Goal: Information Seeking & Learning: Learn about a topic

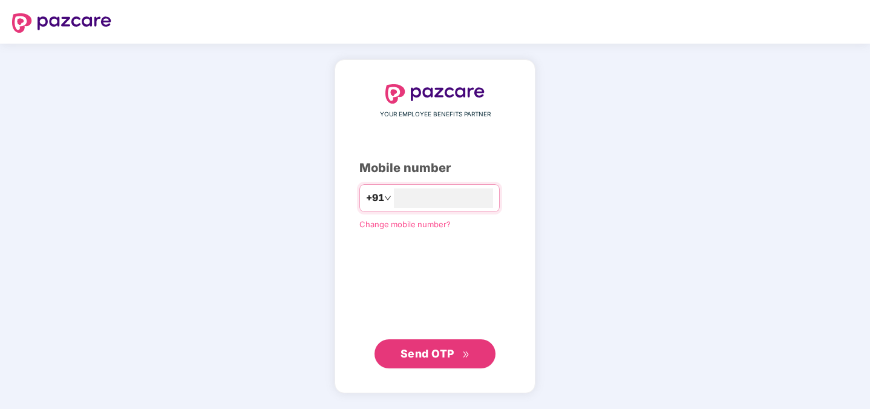
type input "**********"
click at [428, 360] on span "Send OTP" at bounding box center [436, 353] width 70 height 17
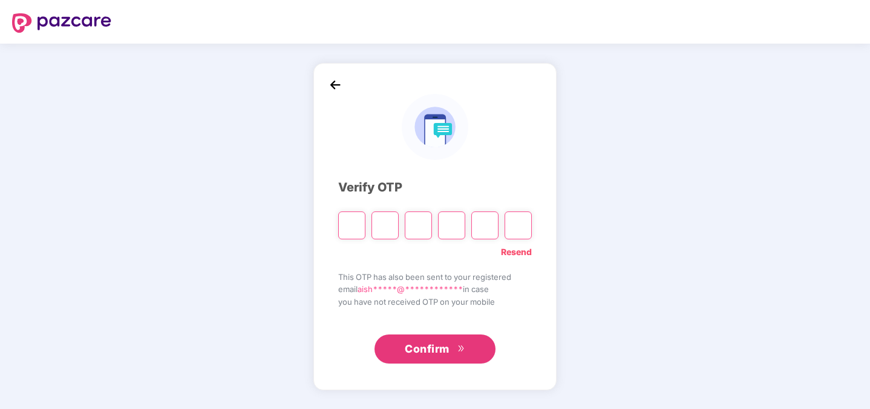
type input "*"
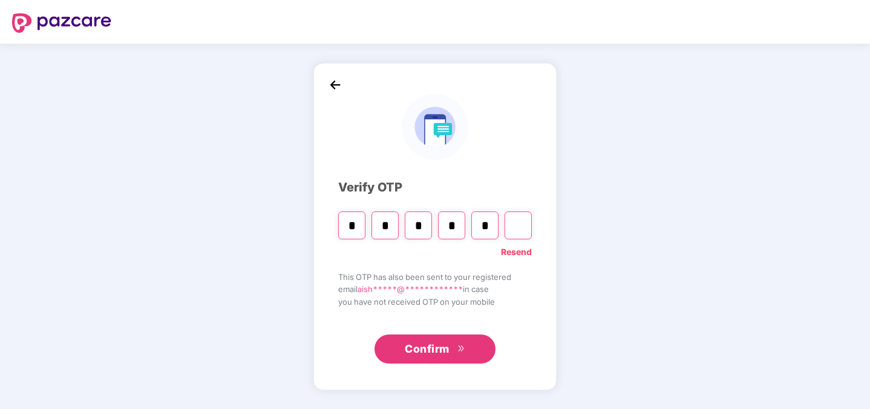
type input "*"
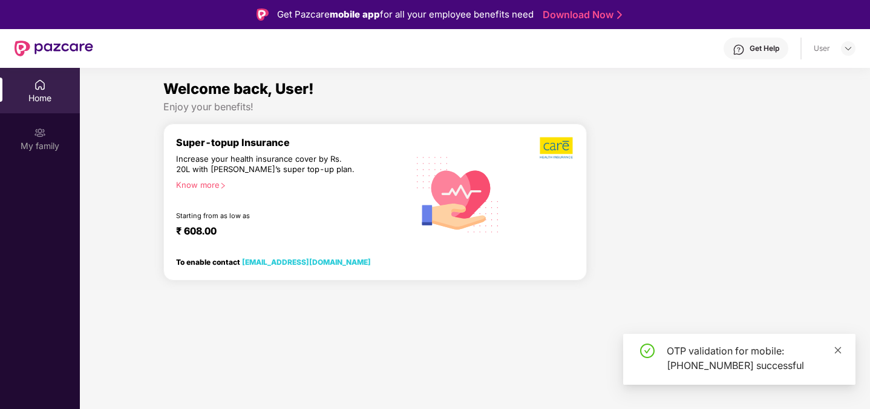
click at [837, 349] on icon "close" at bounding box center [838, 350] width 8 height 8
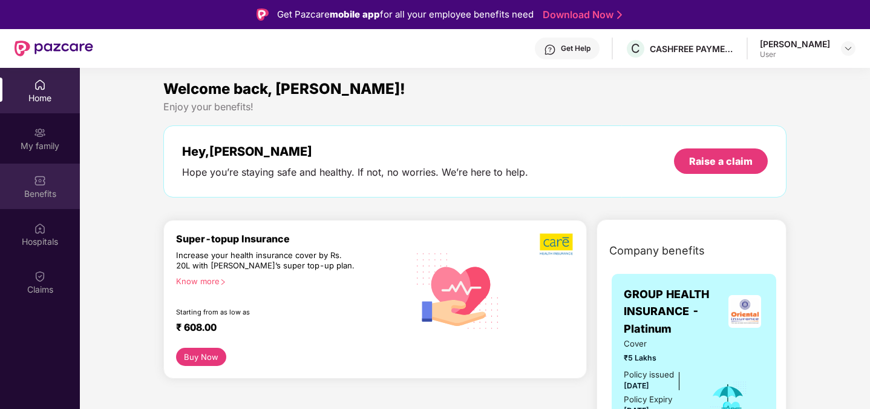
click at [40, 193] on div "Benefits" at bounding box center [40, 194] width 80 height 12
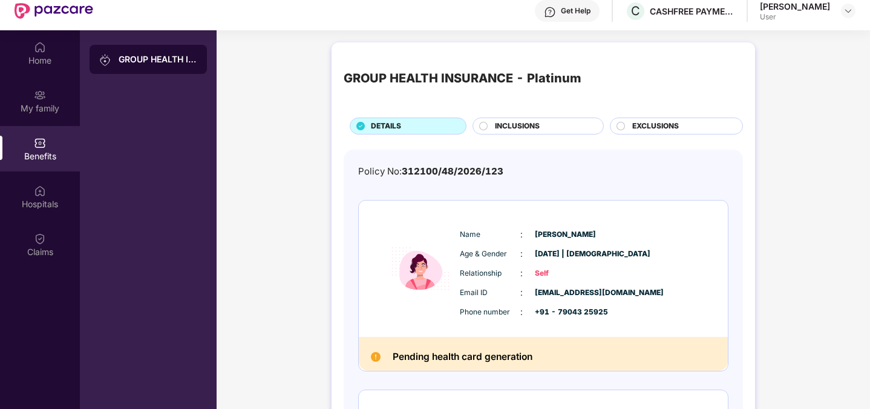
click at [484, 128] on circle at bounding box center [484, 126] width 8 height 8
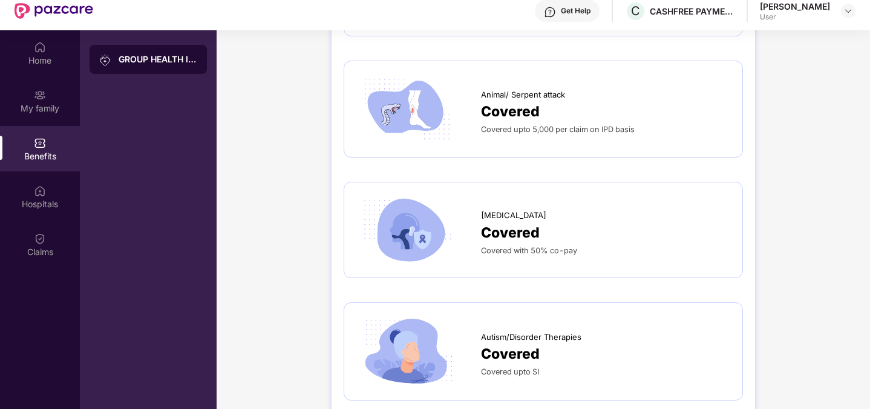
scroll to position [2683, 0]
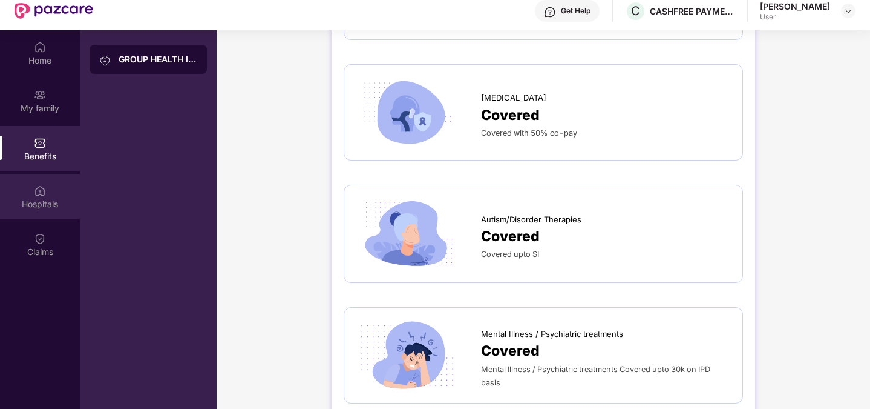
click at [51, 210] on div "Hospitals" at bounding box center [40, 196] width 80 height 45
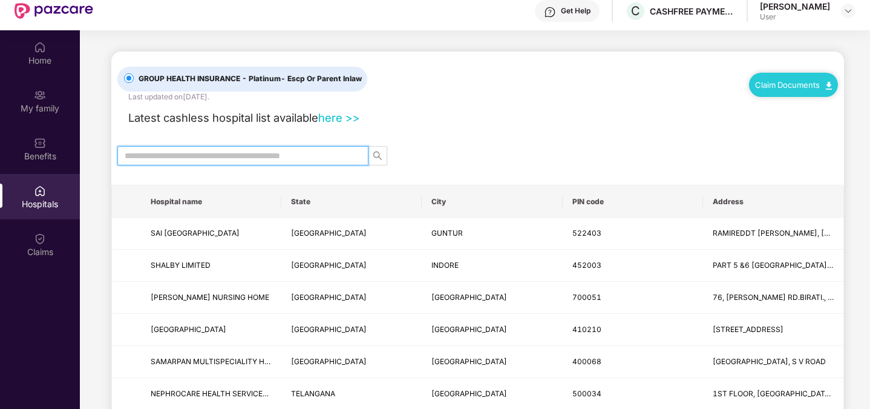
click at [186, 161] on input "text" at bounding box center [238, 155] width 227 height 13
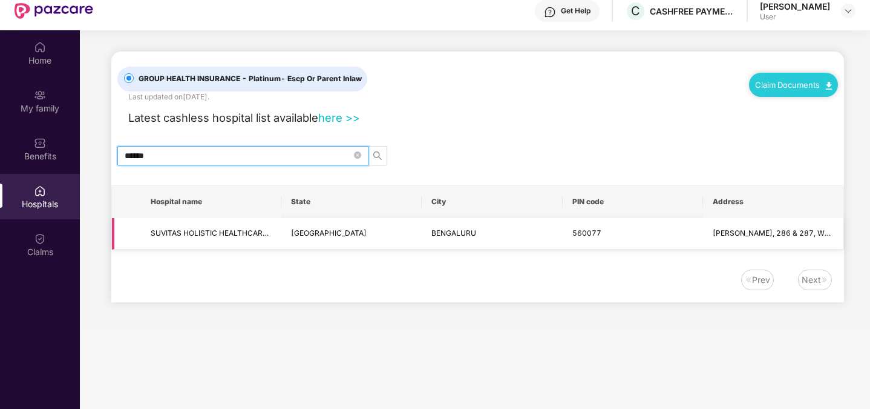
click at [232, 229] on span "SUVITAS HOLISTIC HEALTHCARE PRIVATE LIMITED" at bounding box center [240, 232] width 178 height 9
click at [253, 157] on input "******" at bounding box center [238, 155] width 227 height 13
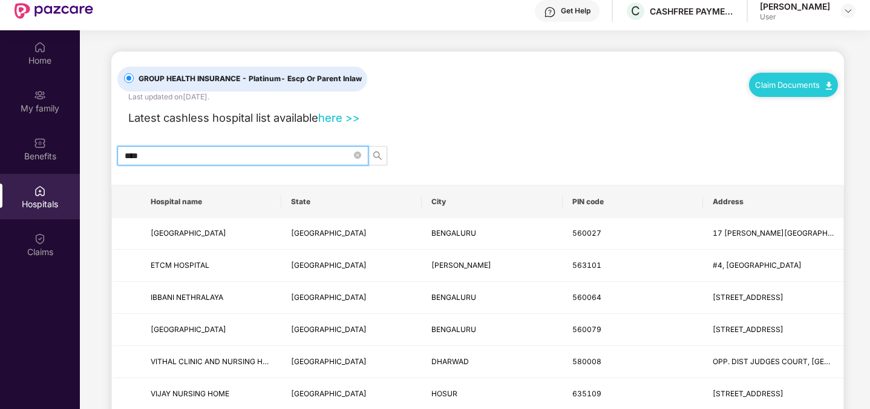
type input "****"
click at [337, 115] on link "here >>" at bounding box center [339, 117] width 42 height 13
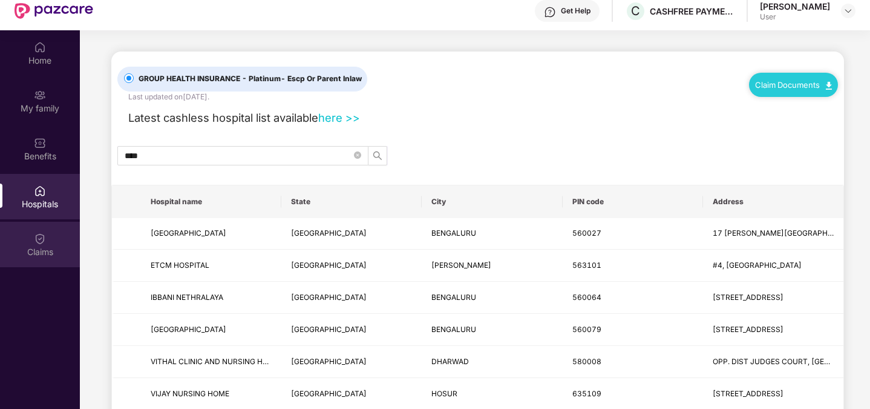
click at [49, 246] on div "Claims" at bounding box center [40, 252] width 80 height 12
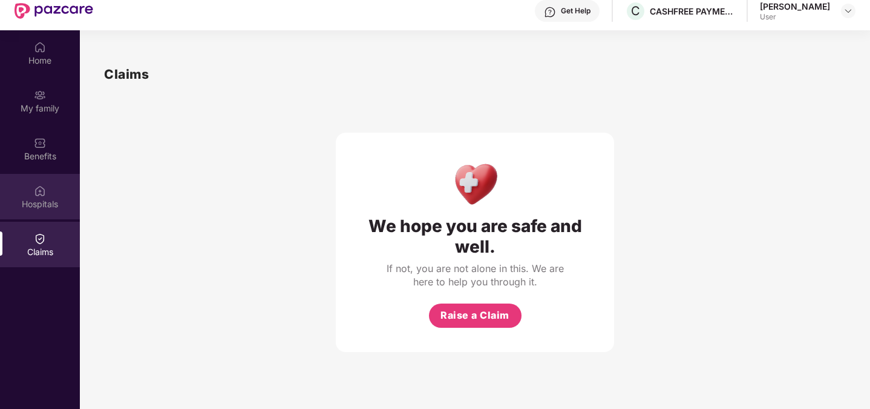
click at [36, 185] on img at bounding box center [40, 191] width 12 height 12
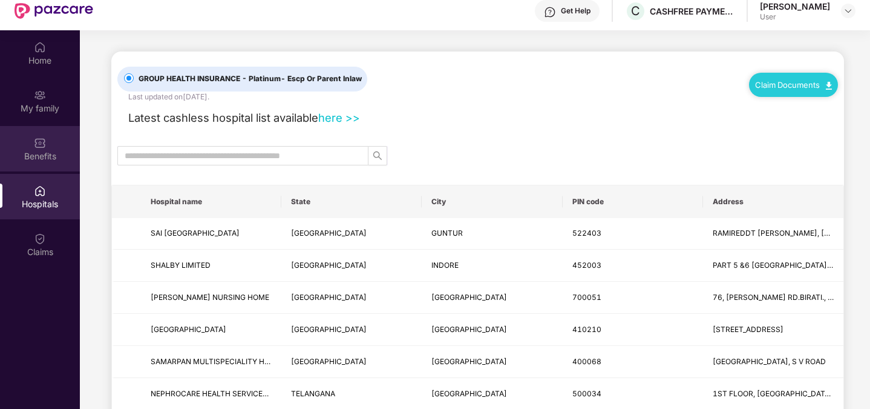
click at [46, 149] on div "Benefits" at bounding box center [40, 148] width 80 height 45
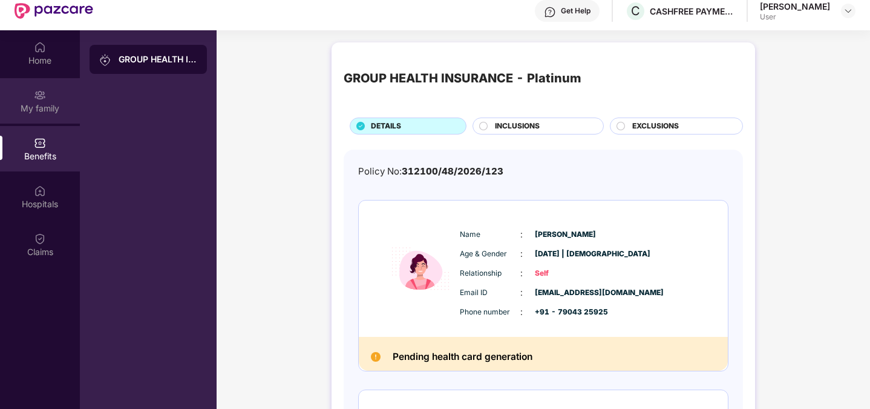
click at [49, 113] on div "My family" at bounding box center [40, 108] width 80 height 12
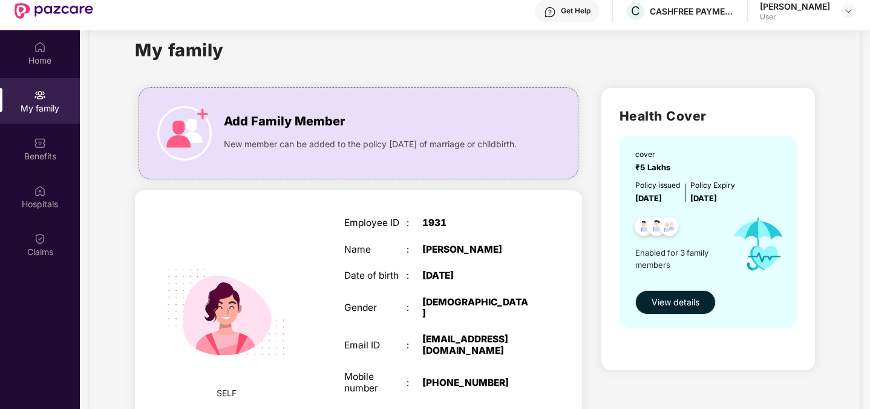
scroll to position [29, 0]
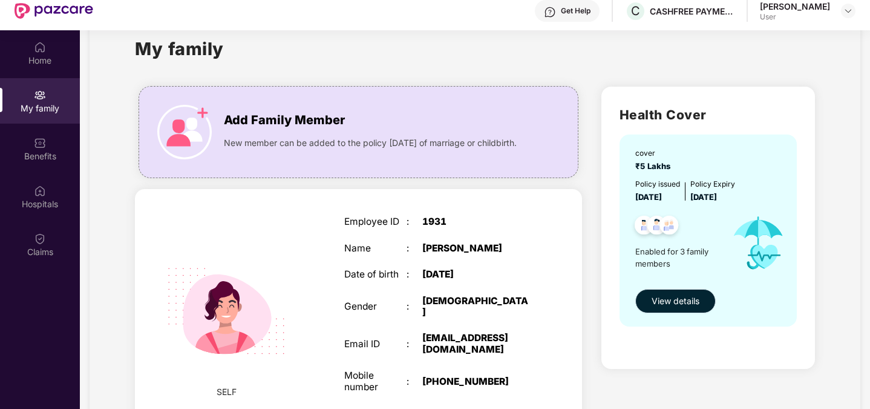
click at [679, 307] on span "View details" at bounding box center [676, 300] width 48 height 13
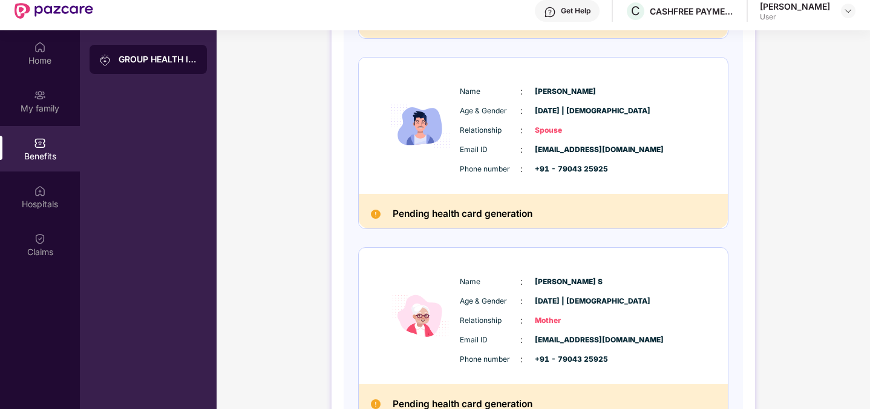
scroll to position [0, 0]
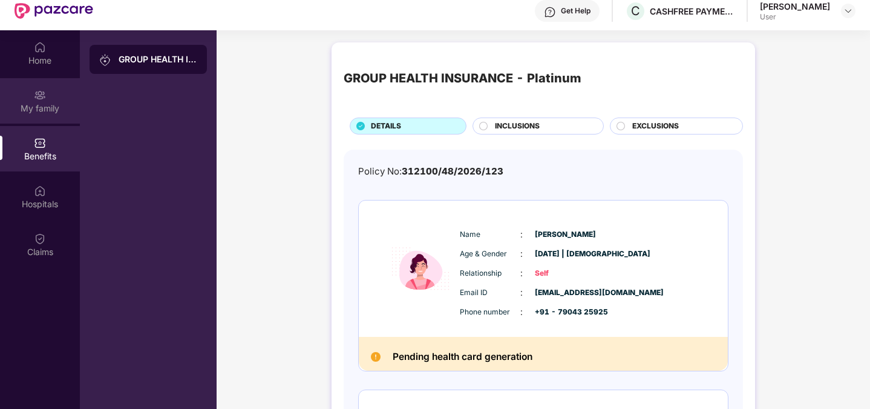
click at [47, 117] on div "My family" at bounding box center [40, 100] width 80 height 45
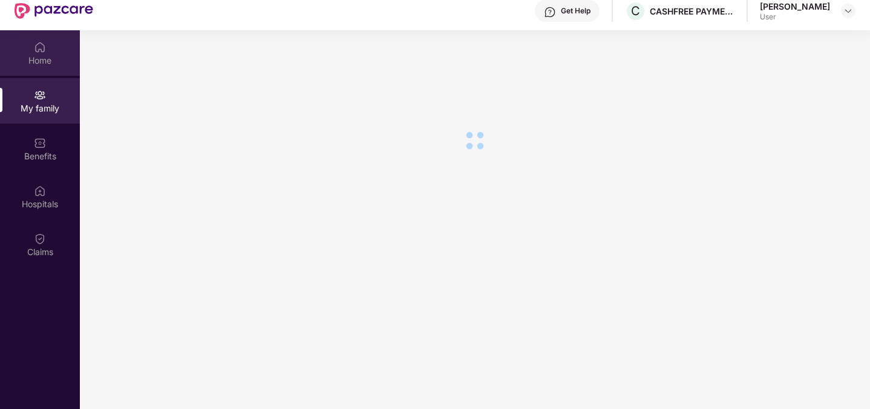
click at [46, 54] on div "Home" at bounding box center [40, 60] width 80 height 12
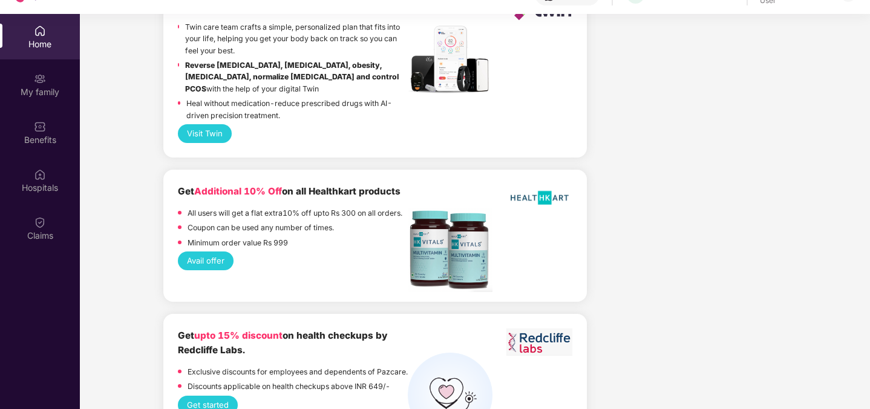
scroll to position [68, 0]
